Goal: Task Accomplishment & Management: Use online tool/utility

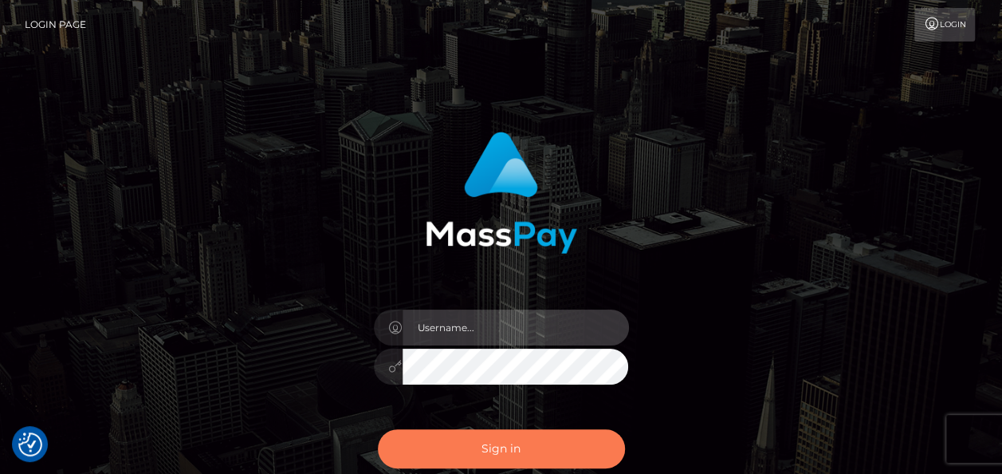
type input "india.of"
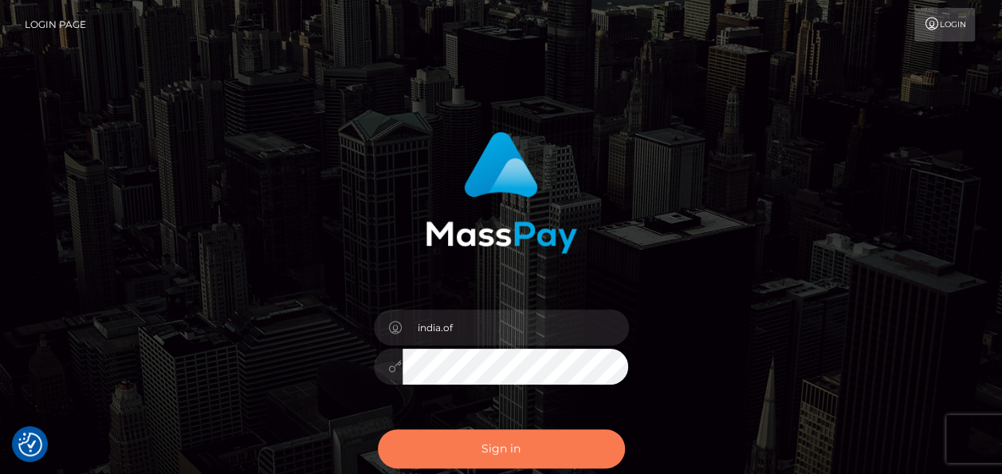
click at [554, 451] on button "Sign in" at bounding box center [501, 448] width 247 height 39
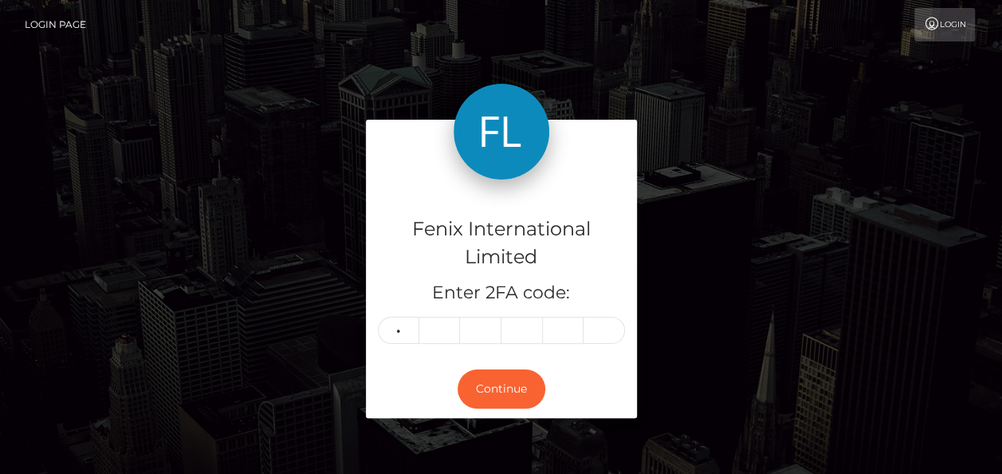
type input "6"
type input "8"
type input "9"
type input "1"
type input "9"
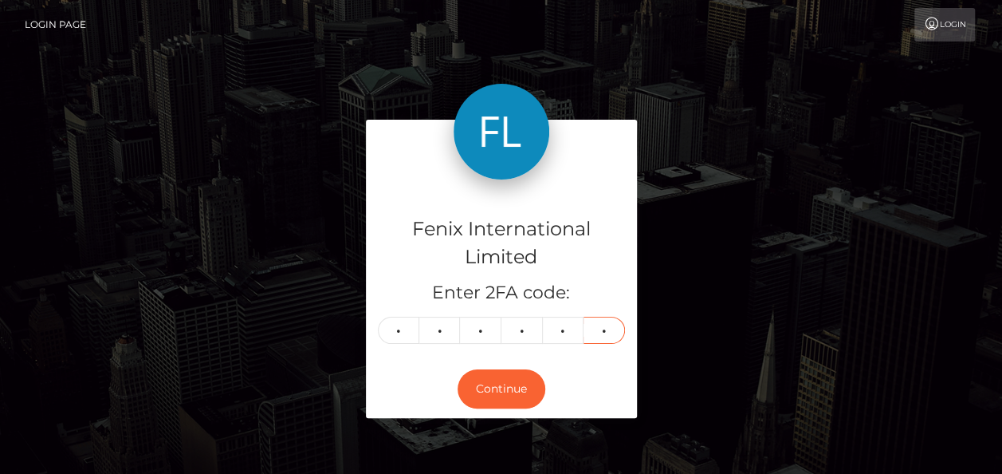
type input "1"
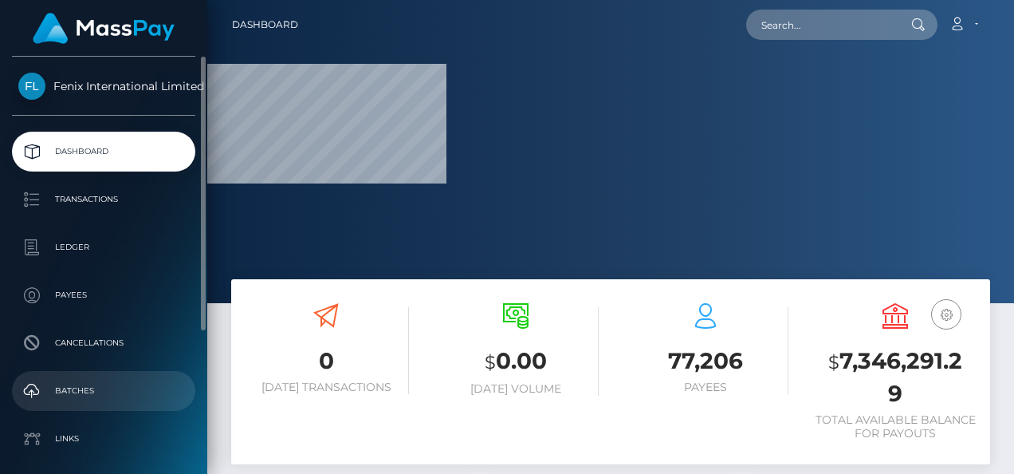
click at [139, 399] on p "Batches" at bounding box center [103, 391] width 171 height 24
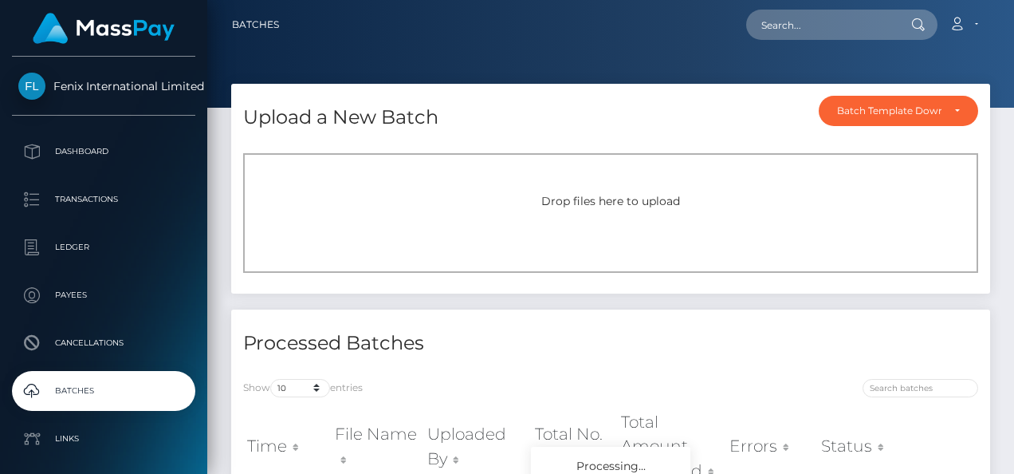
click at [423, 180] on div "Drop files here to upload" at bounding box center [610, 213] width 735 height 120
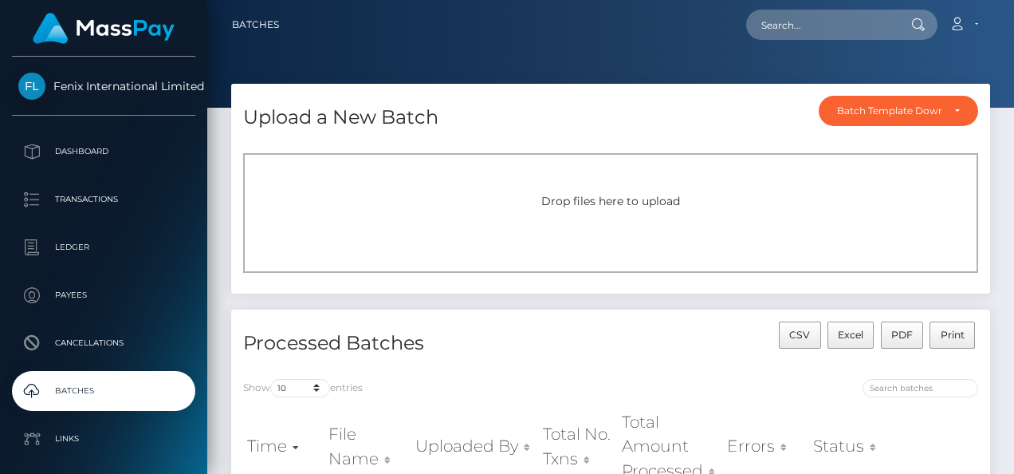
click at [435, 190] on div "Drop files here to upload" at bounding box center [610, 213] width 735 height 120
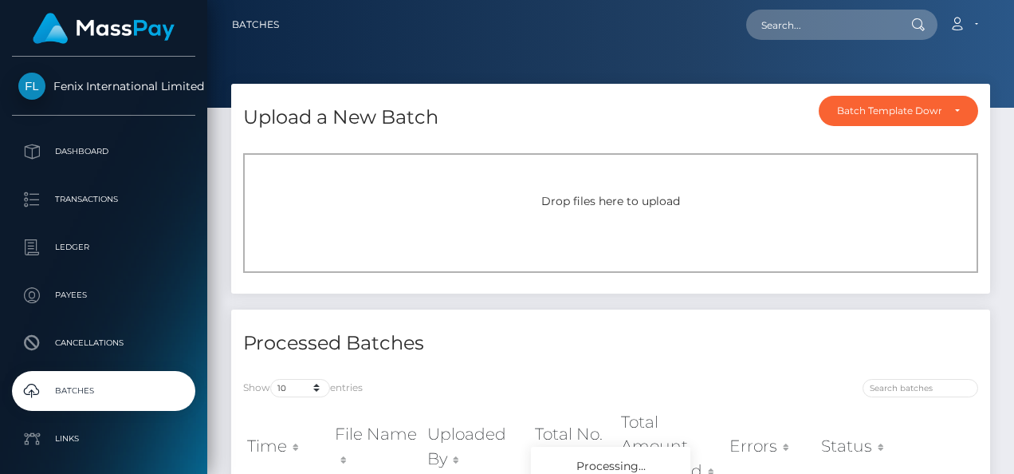
click at [691, 194] on div "Drop files here to upload" at bounding box center [611, 201] width 700 height 17
click at [623, 209] on div "Drop files here to upload" at bounding box center [611, 201] width 700 height 17
click at [574, 211] on div "Drop files here to upload" at bounding box center [610, 213] width 735 height 120
click at [575, 193] on div "Drop files here to upload" at bounding box center [611, 201] width 700 height 17
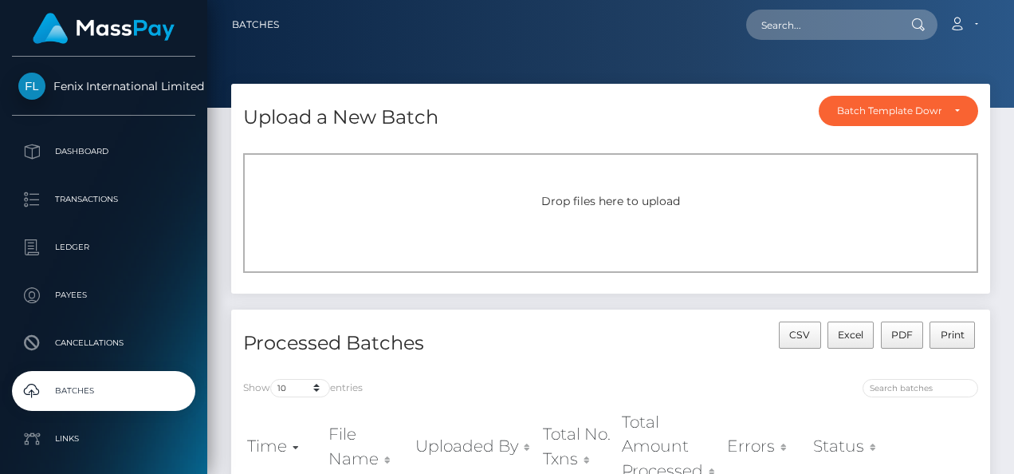
click at [695, 233] on div "Drop files here to upload" at bounding box center [610, 213] width 735 height 120
